Goal: Find specific page/section: Find specific page/section

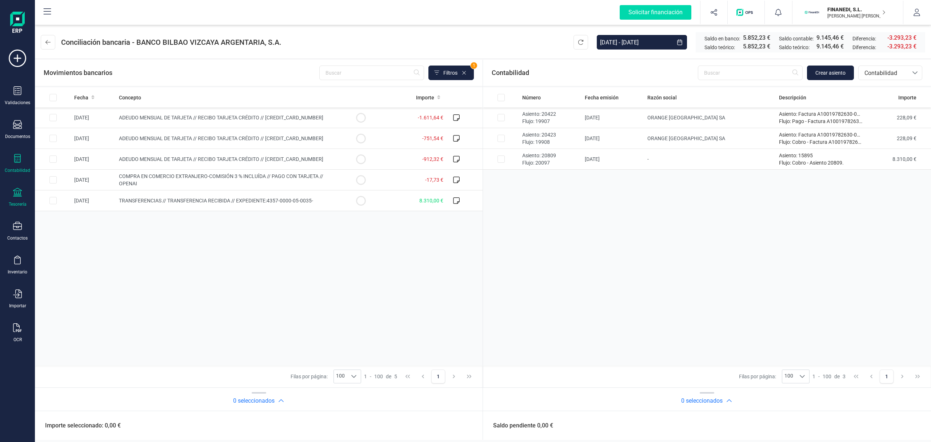
click at [21, 171] on div "Contabilidad" at bounding box center [17, 170] width 25 height 6
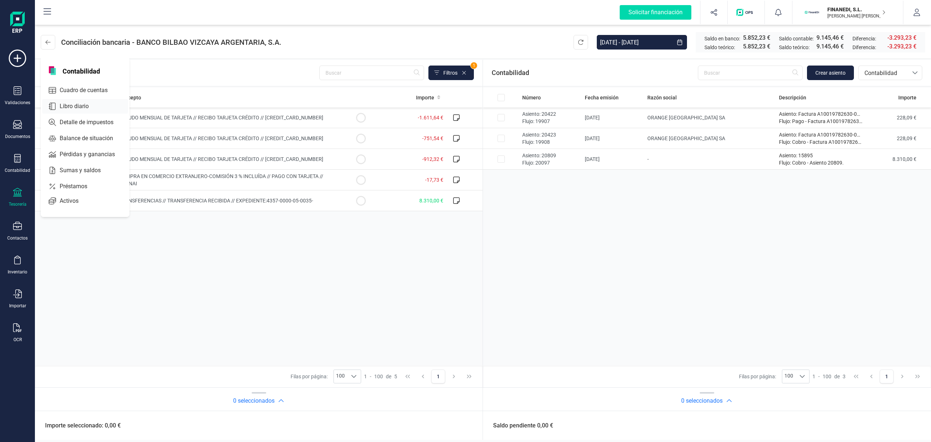
click at [86, 100] on div "Libro diario" at bounding box center [85, 106] width 86 height 15
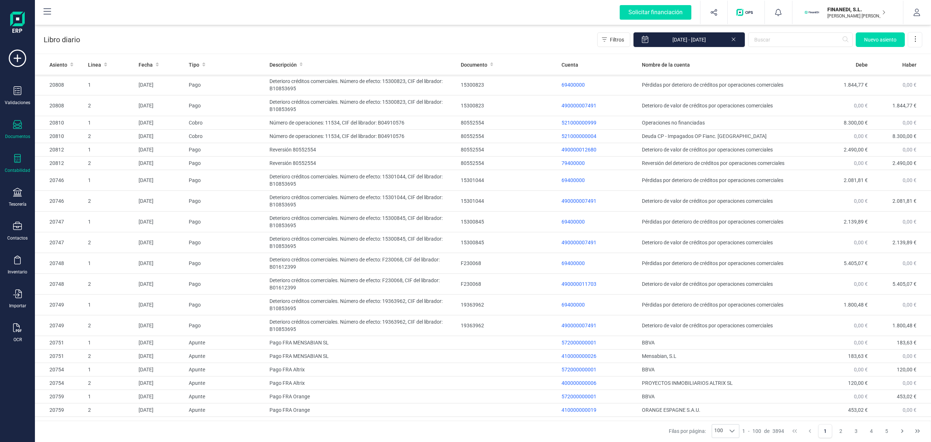
click at [16, 124] on icon at bounding box center [17, 124] width 9 height 9
click at [73, 104] on span "Facturas" at bounding box center [76, 104] width 39 height 9
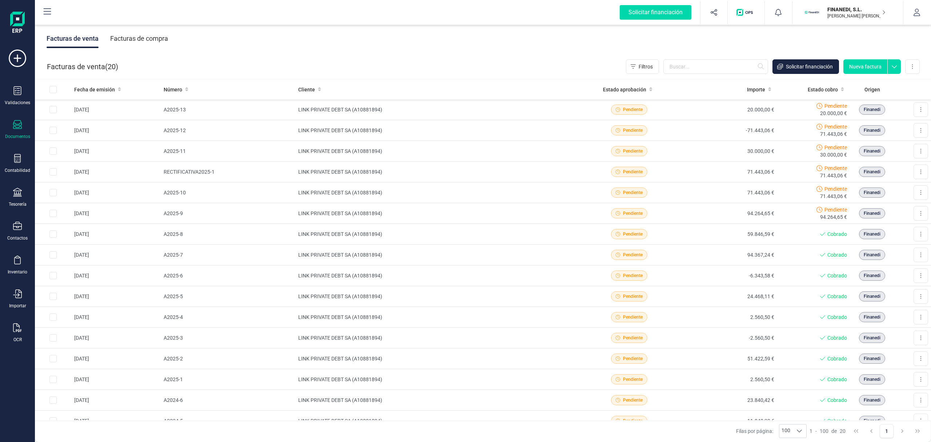
click at [155, 36] on div "Facturas de compra" at bounding box center [139, 38] width 58 height 19
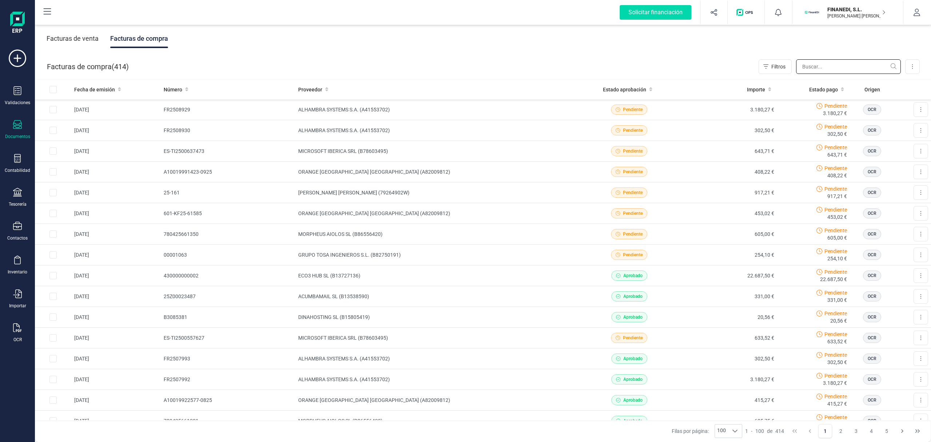
click at [840, 66] on input "text" at bounding box center [848, 66] width 105 height 15
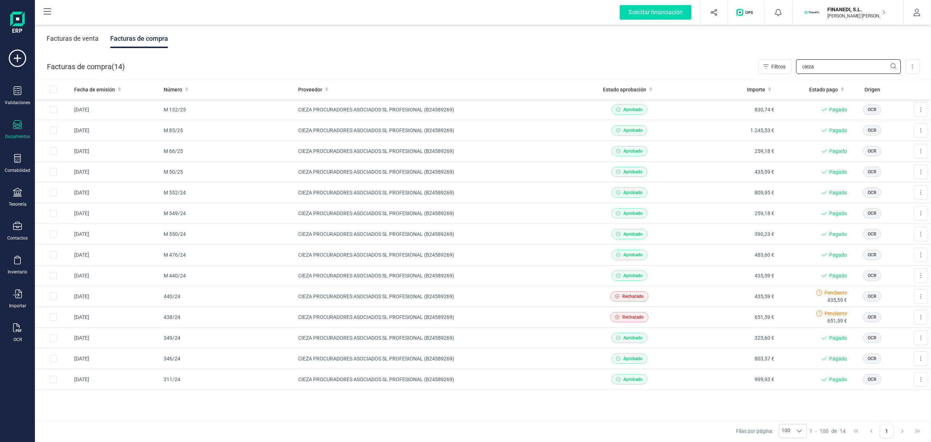
type input "cieza"
click at [370, 111] on td "CIEZA PROCURADORES ASOCIADOS SL PROFESIONAL (B24589269)" at bounding box center [437, 109] width 285 height 21
